Goal: Transaction & Acquisition: Complete application form

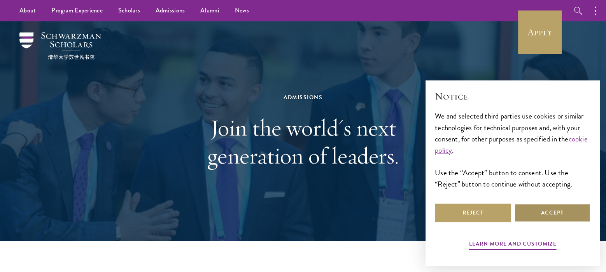
click at [539, 209] on button "Accept" at bounding box center [552, 213] width 76 height 19
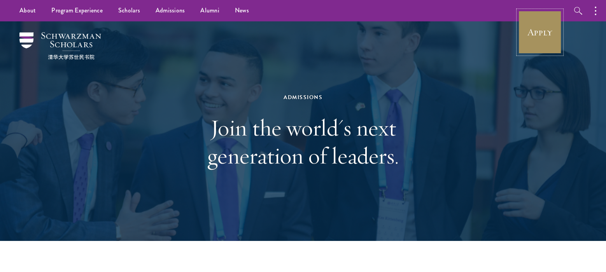
click at [544, 46] on link "Apply" at bounding box center [540, 32] width 44 height 44
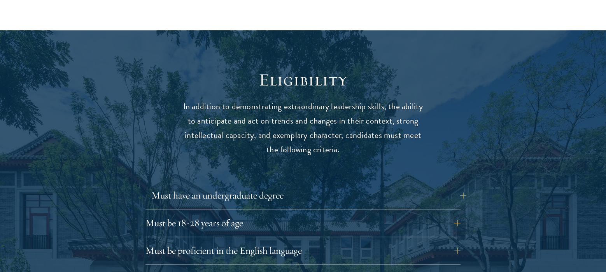
scroll to position [985, 0]
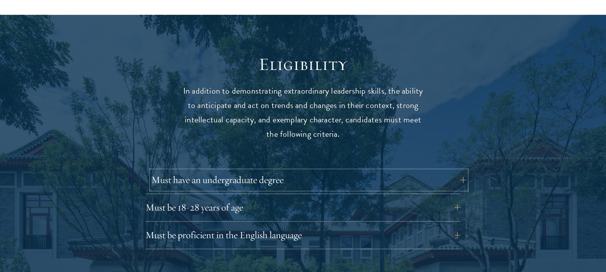
click at [364, 171] on button "Must have an undergraduate degree" at bounding box center [308, 180] width 315 height 19
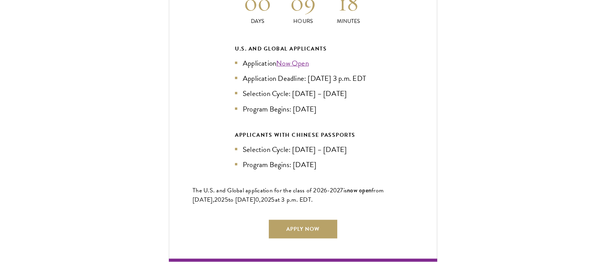
scroll to position [1917, 0]
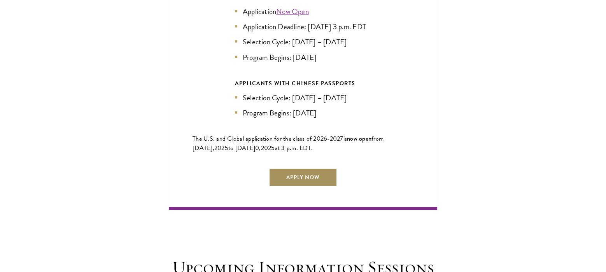
click at [309, 168] on link "Apply Now" at bounding box center [303, 177] width 68 height 19
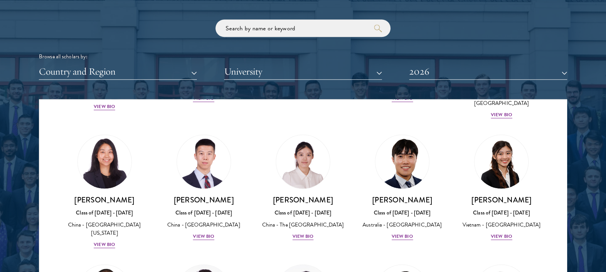
scroll to position [2177, 0]
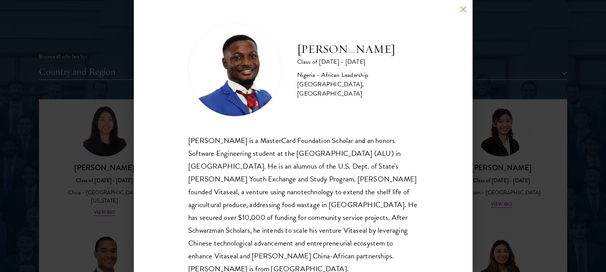
click at [461, 9] on button at bounding box center [462, 9] width 7 height 7
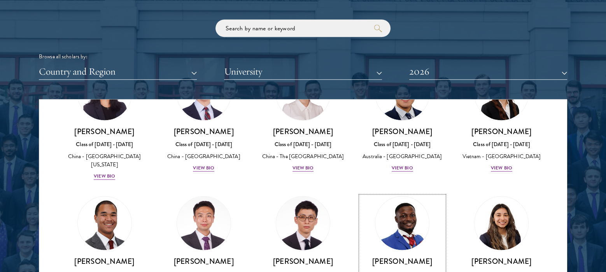
scroll to position [2280, 0]
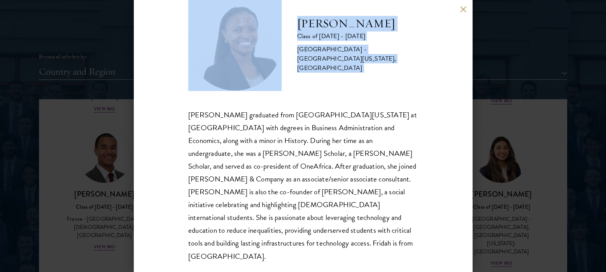
scroll to position [26, 0]
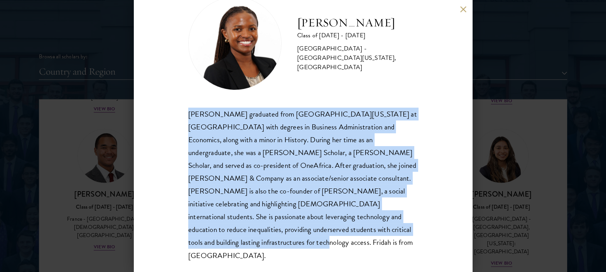
drag, startPoint x: 187, startPoint y: 142, endPoint x: 293, endPoint y: 246, distance: 148.7
type textarea "Fridah Mbwaya graduated from University of North Carolina at Chapel Hill with d…"
click at [293, 246] on div "Fridah Mbwaya Class of 2025 - 2026 Kenya - University of North Carolina, Chapel…" at bounding box center [303, 136] width 338 height 272
copy div "Fridah Mbwaya graduated from University of North Carolina at Chapel Hill with d…"
click at [334, 233] on div "Fridah Mbwaya graduated from University of North Carolina at Chapel Hill with d…" at bounding box center [302, 185] width 229 height 154
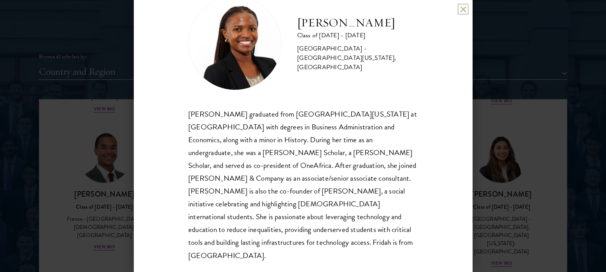
click at [462, 9] on button at bounding box center [462, 9] width 7 height 7
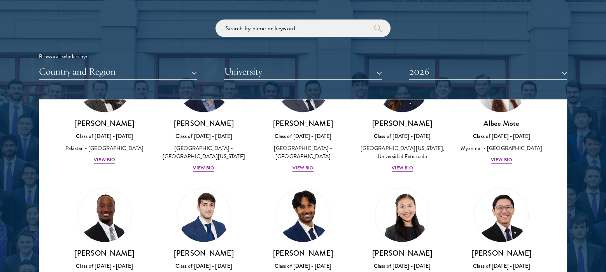
scroll to position [2695, 0]
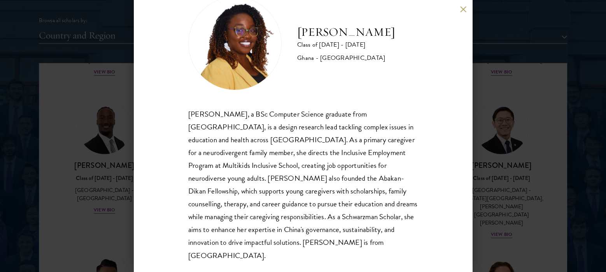
scroll to position [985, 0]
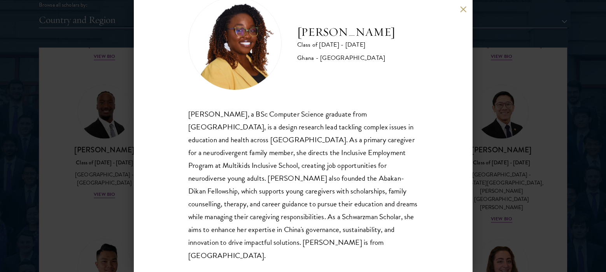
click at [462, 9] on button at bounding box center [462, 9] width 7 height 7
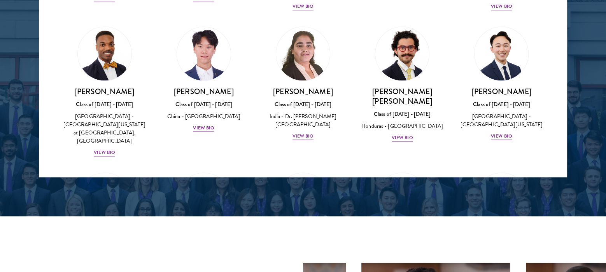
scroll to position [1586, 0]
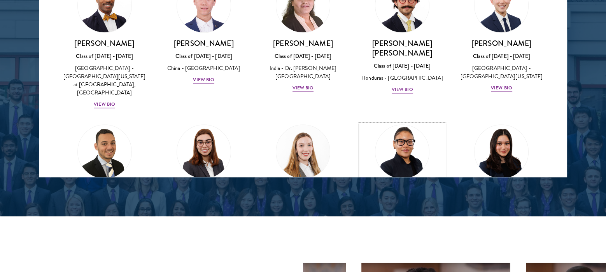
click at [395, 231] on div "View Bio" at bounding box center [401, 234] width 21 height 7
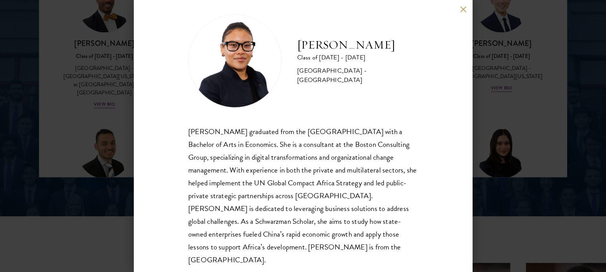
scroll to position [14, 0]
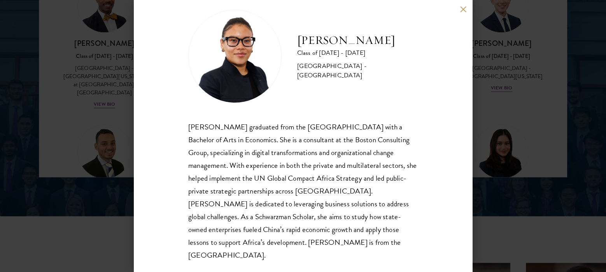
click at [463, 8] on button at bounding box center [462, 9] width 7 height 7
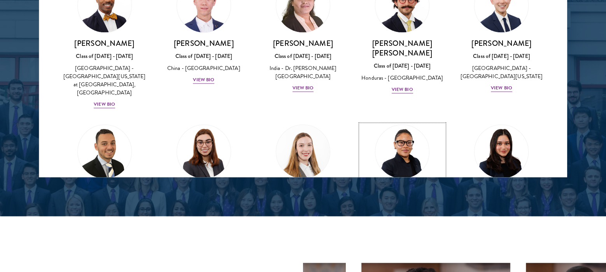
scroll to position [1482, 0]
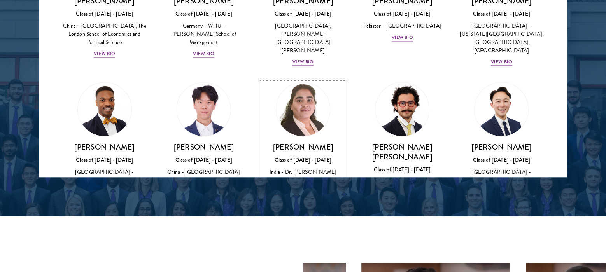
click at [330, 168] on div "India - Dr. A P J Abdul Kalam Technical University" at bounding box center [303, 176] width 84 height 16
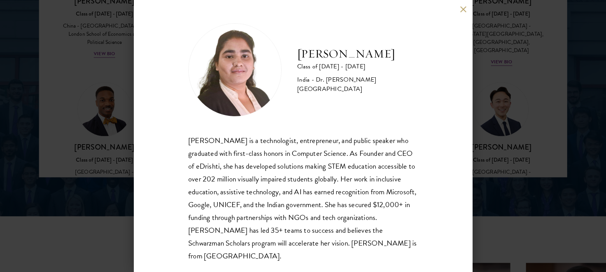
click at [462, 10] on button at bounding box center [462, 9] width 7 height 7
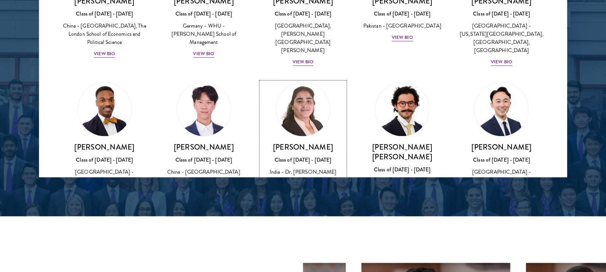
scroll to position [1084, 0]
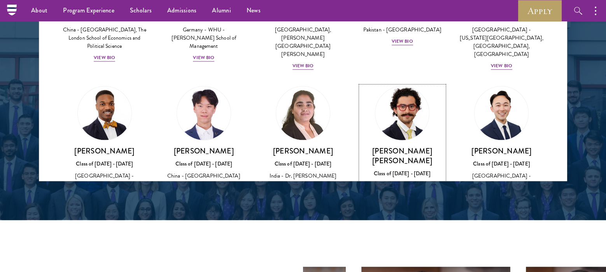
click at [419, 146] on div "Rolando Kattan Rubi Class of 2025 - 2026 Honduras - Yale University View Bio" at bounding box center [402, 174] width 84 height 56
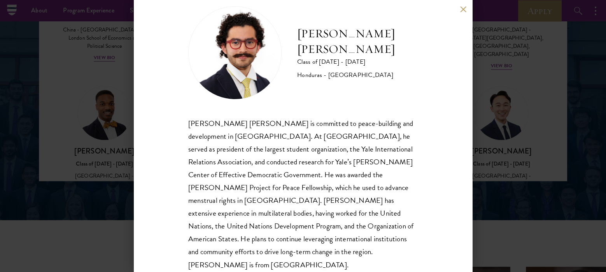
scroll to position [26, 0]
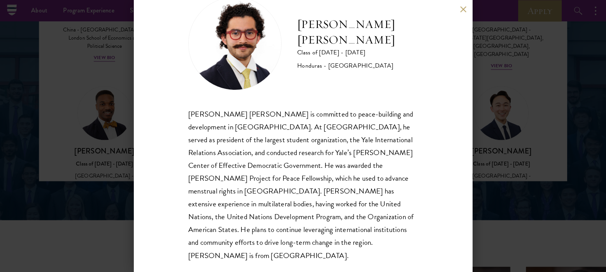
click at [462, 10] on button at bounding box center [462, 9] width 7 height 7
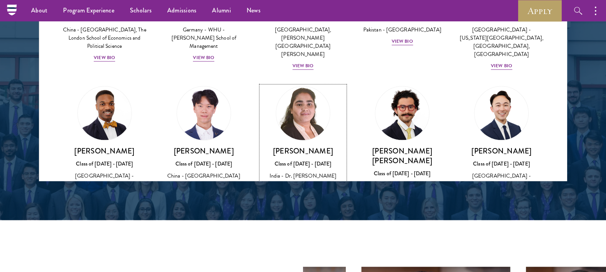
click at [324, 172] on div "India - Dr. A P J Abdul Kalam Technical University" at bounding box center [303, 180] width 84 height 16
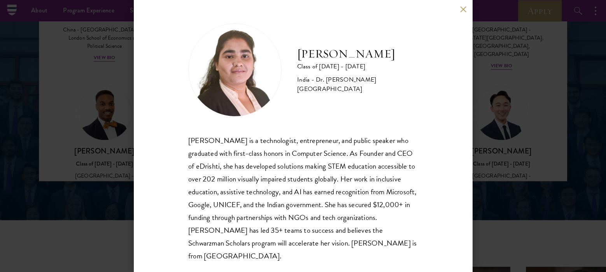
scroll to position [1, 0]
click at [462, 6] on button at bounding box center [462, 9] width 7 height 7
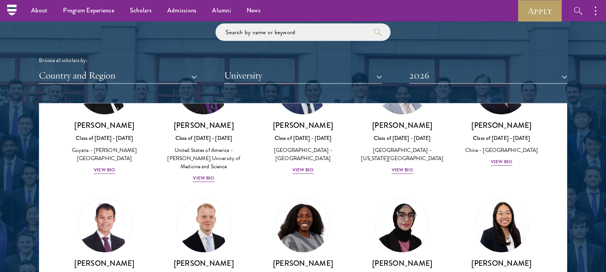
scroll to position [1327, 0]
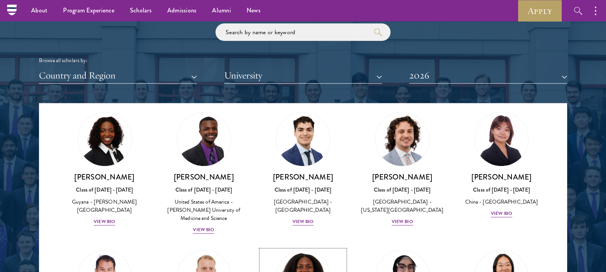
click at [322, 248] on img at bounding box center [302, 277] width 59 height 59
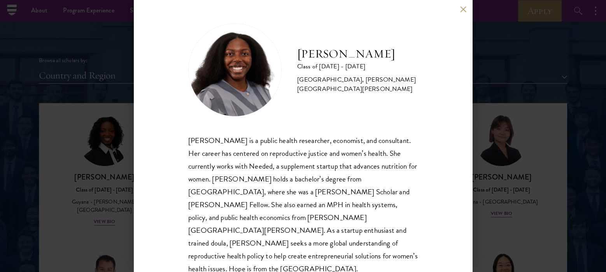
click at [465, 8] on button at bounding box center [462, 9] width 7 height 7
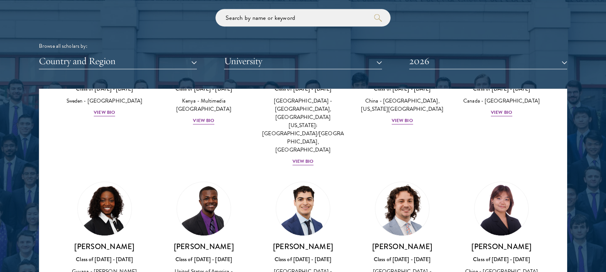
scroll to position [1223, 0]
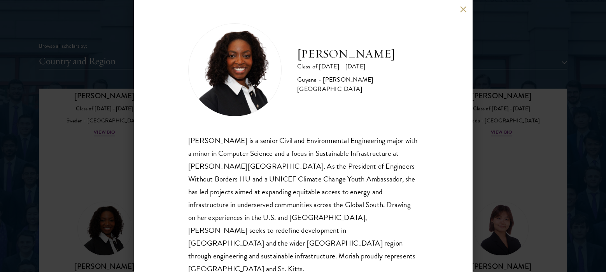
click at [132, 95] on div "Moriah Hamilton Class of 2025 - 2026 Guyana - Howard University Moriah Hamilton…" at bounding box center [303, 136] width 606 height 272
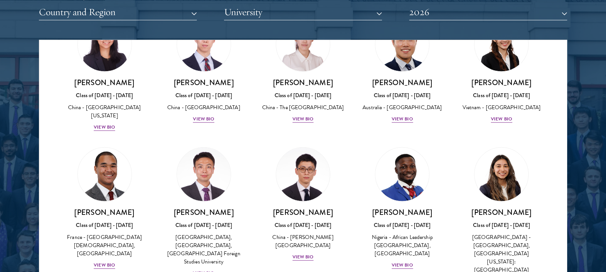
scroll to position [2655, 0]
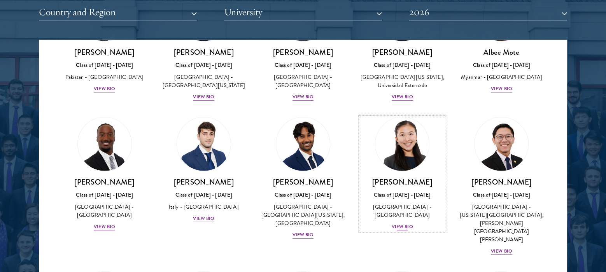
click at [421, 190] on div "Class of 2025 - 2026" at bounding box center [402, 194] width 84 height 8
